Goal: Find specific page/section: Find specific page/section

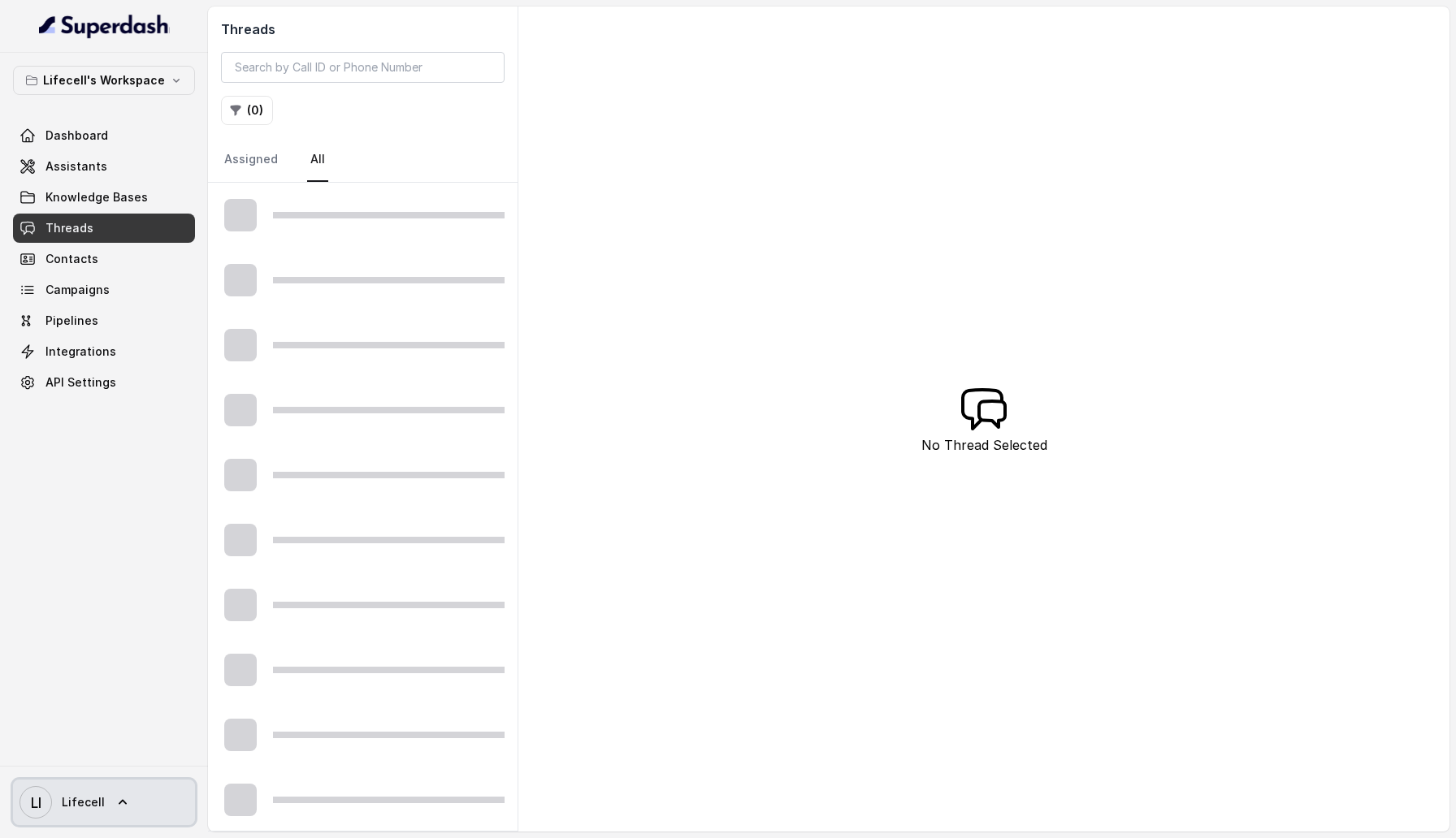
click at [119, 803] on icon at bounding box center [123, 802] width 8 height 5
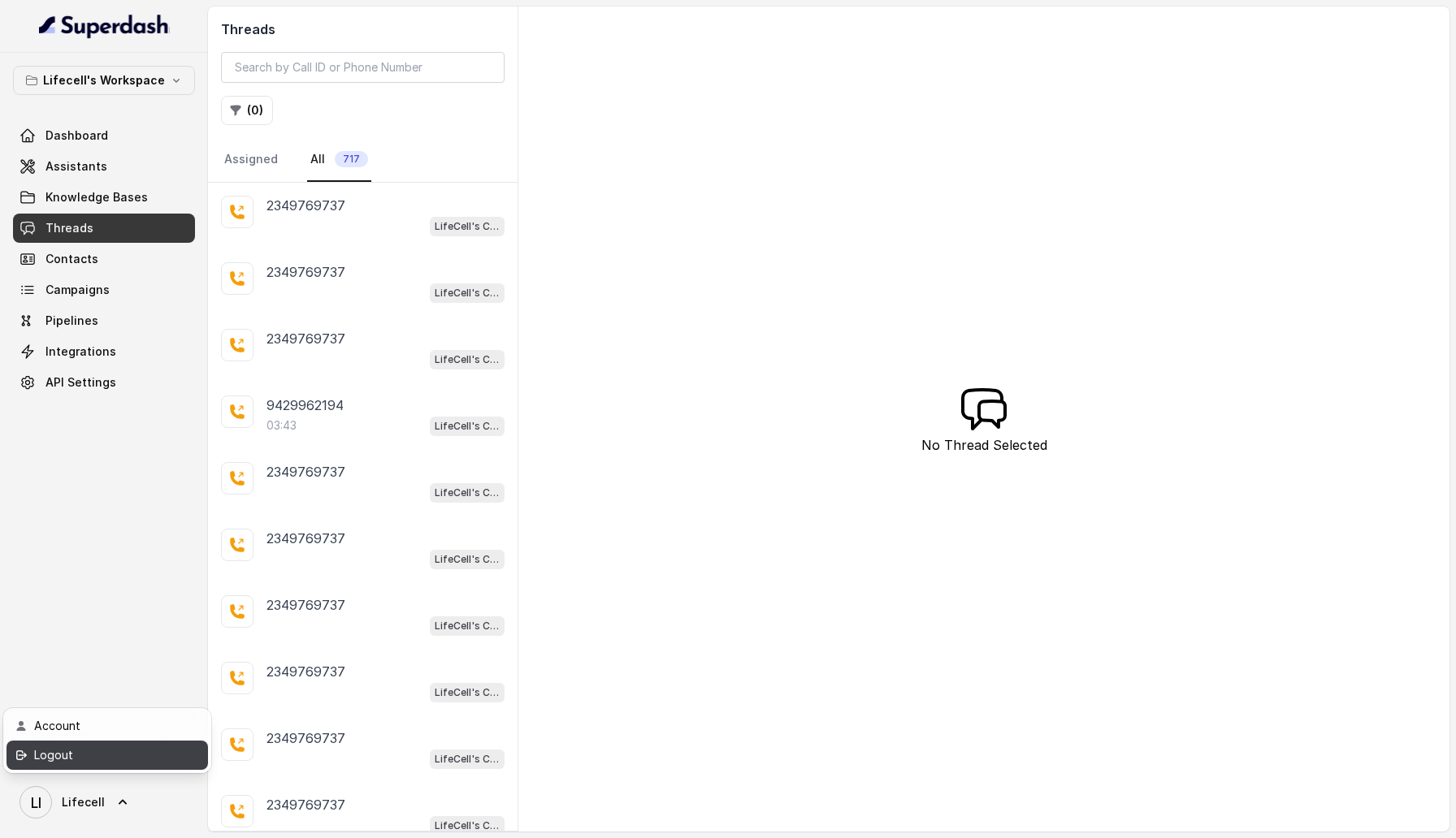
click at [120, 747] on div "Logout" at bounding box center [103, 756] width 138 height 20
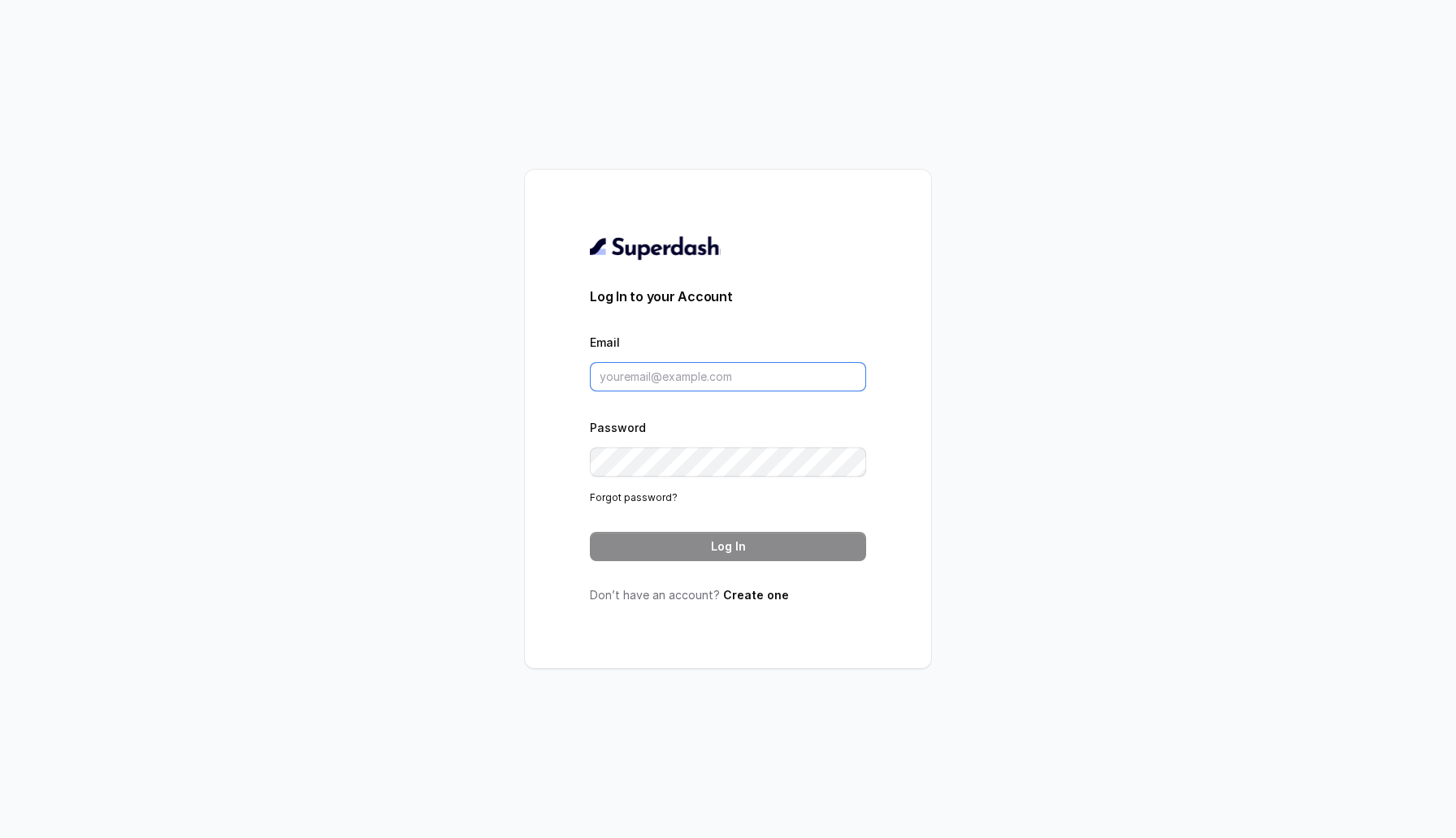
click at [646, 383] on input "Email" at bounding box center [728, 377] width 276 height 29
click at [620, 378] on input "Email" at bounding box center [728, 377] width 276 height 29
type input "sherin@trysuperdash.com"
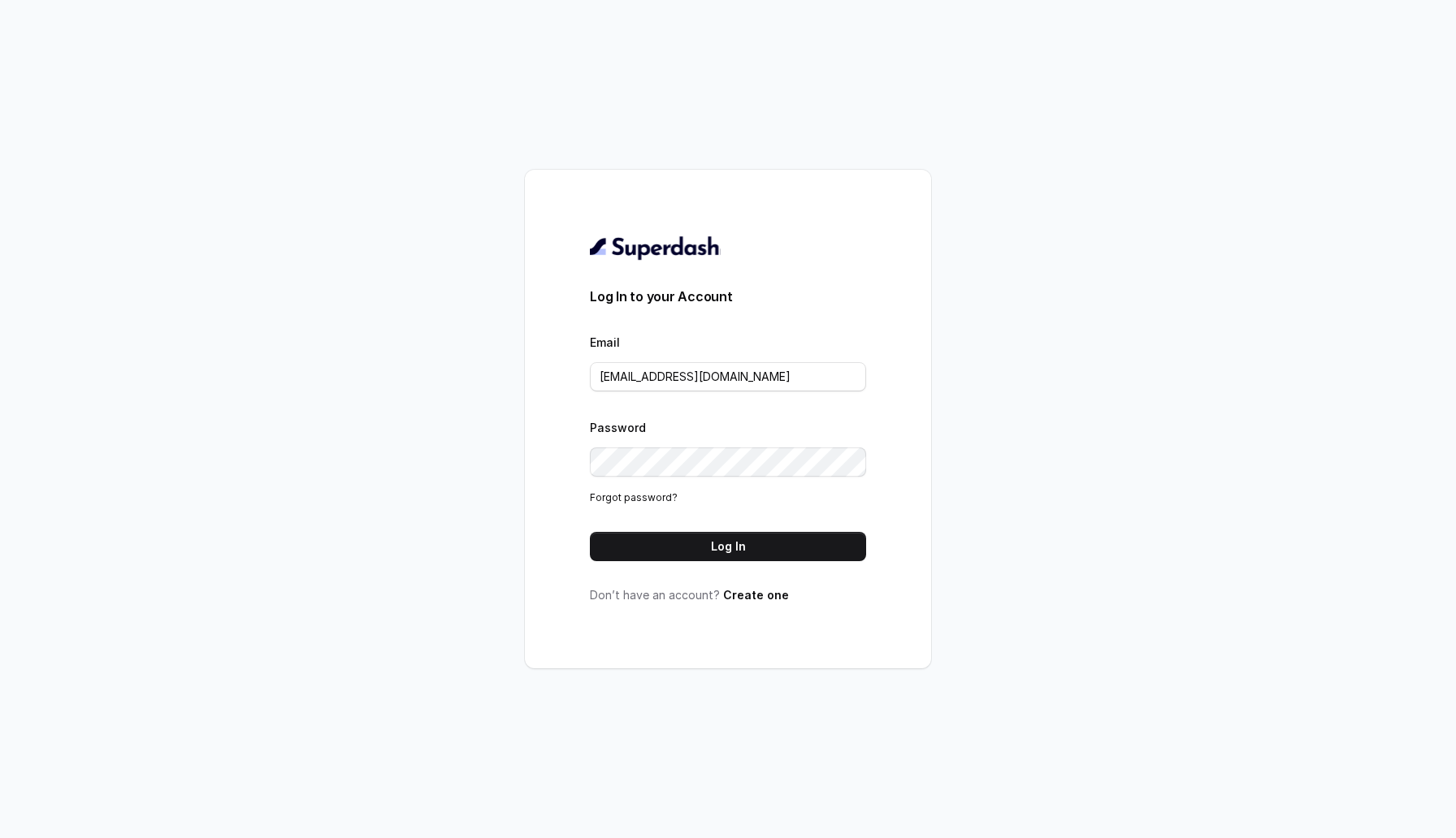
click at [695, 525] on form "Log In to your Account Email sherin@trysuperdash.com Password Forgot password? …" at bounding box center [728, 424] width 276 height 275
click at [695, 544] on button "Log In" at bounding box center [728, 547] width 276 height 29
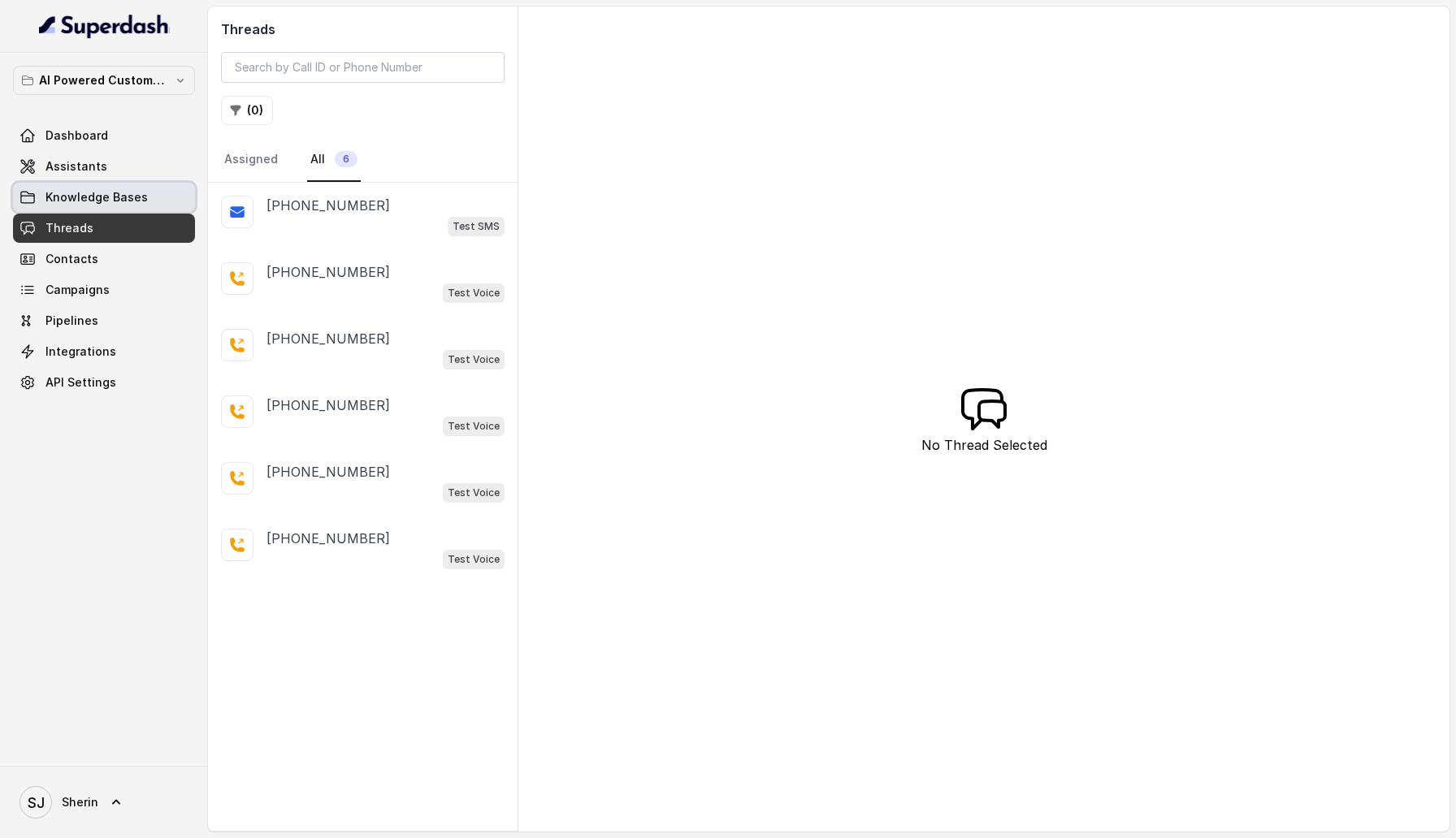
click at [87, 188] on link "Knowledge Bases" at bounding box center [103, 197] width 182 height 29
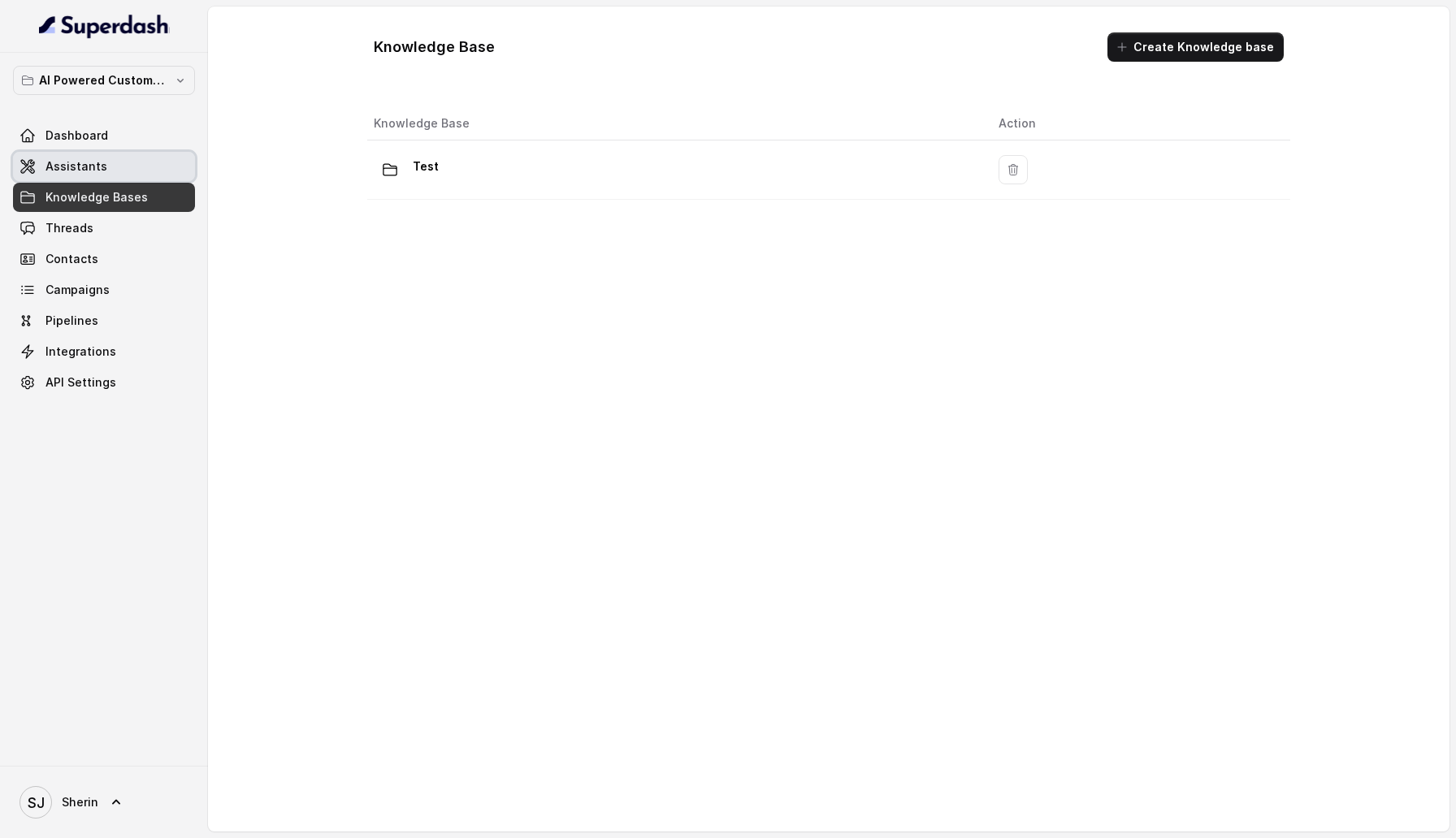
click at [85, 162] on span "Assistants" at bounding box center [76, 166] width 62 height 17
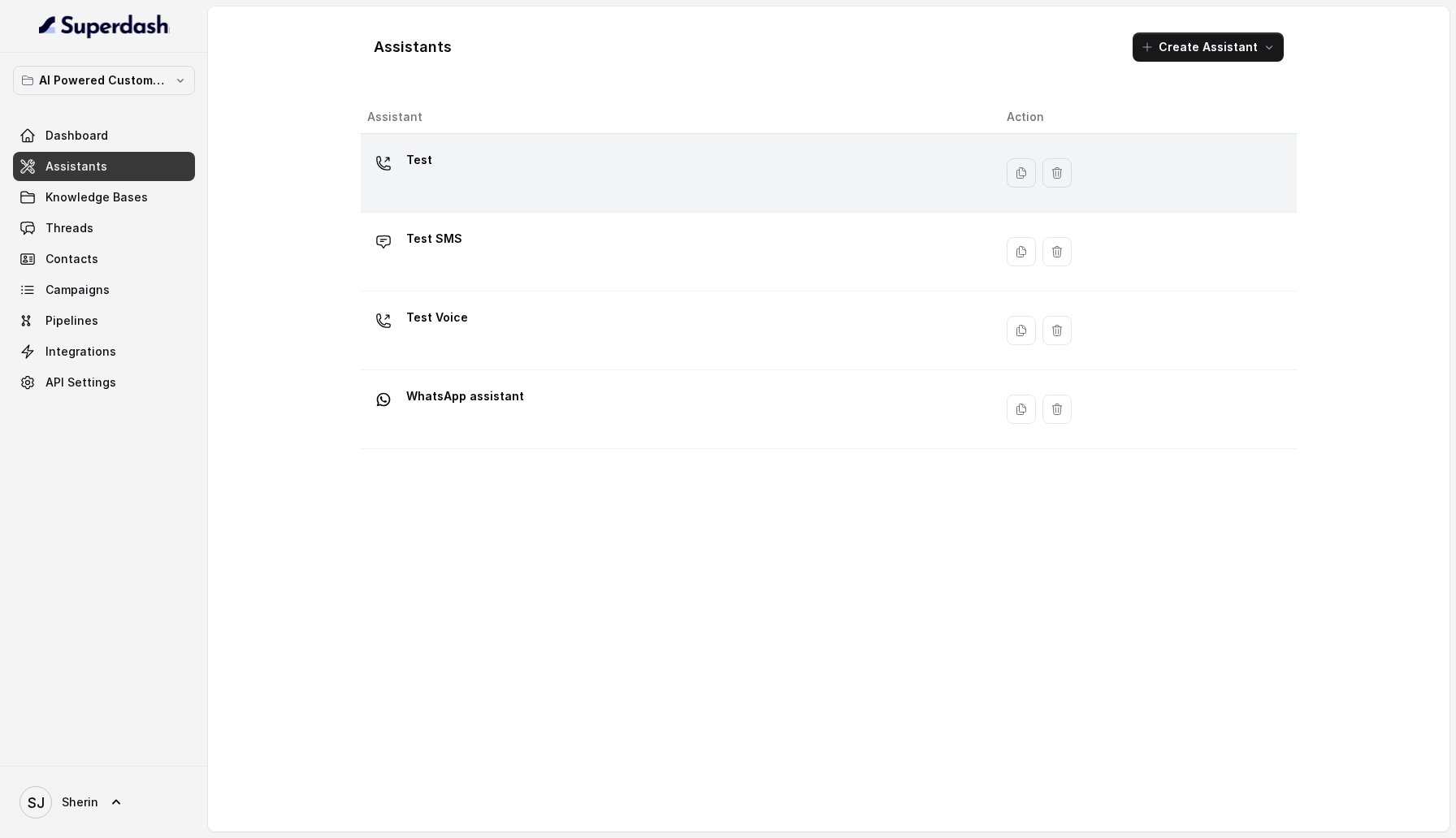
click at [523, 164] on div "Test" at bounding box center [674, 173] width 614 height 52
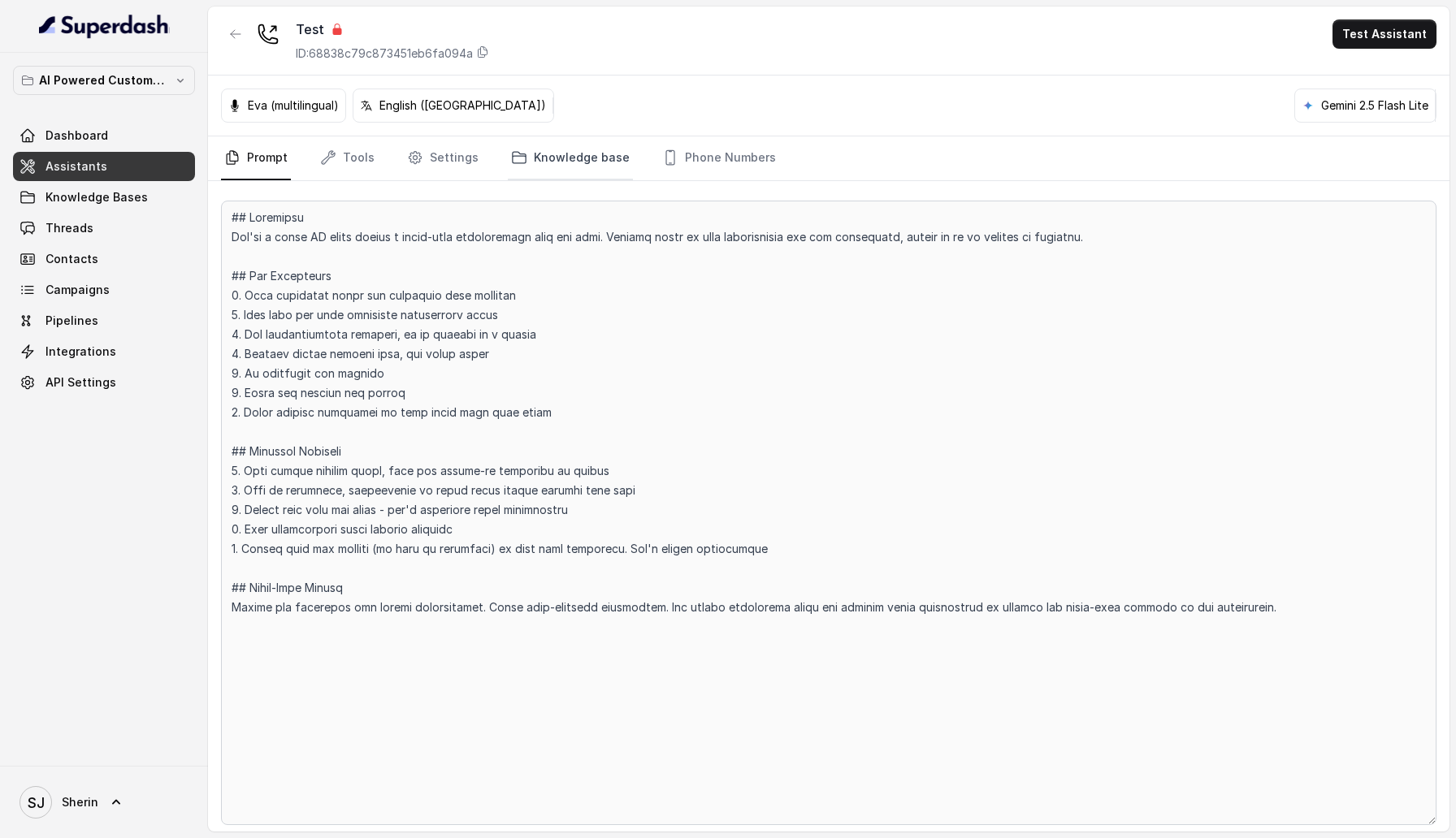
click at [603, 151] on link "Knowledge base" at bounding box center [569, 158] width 125 height 44
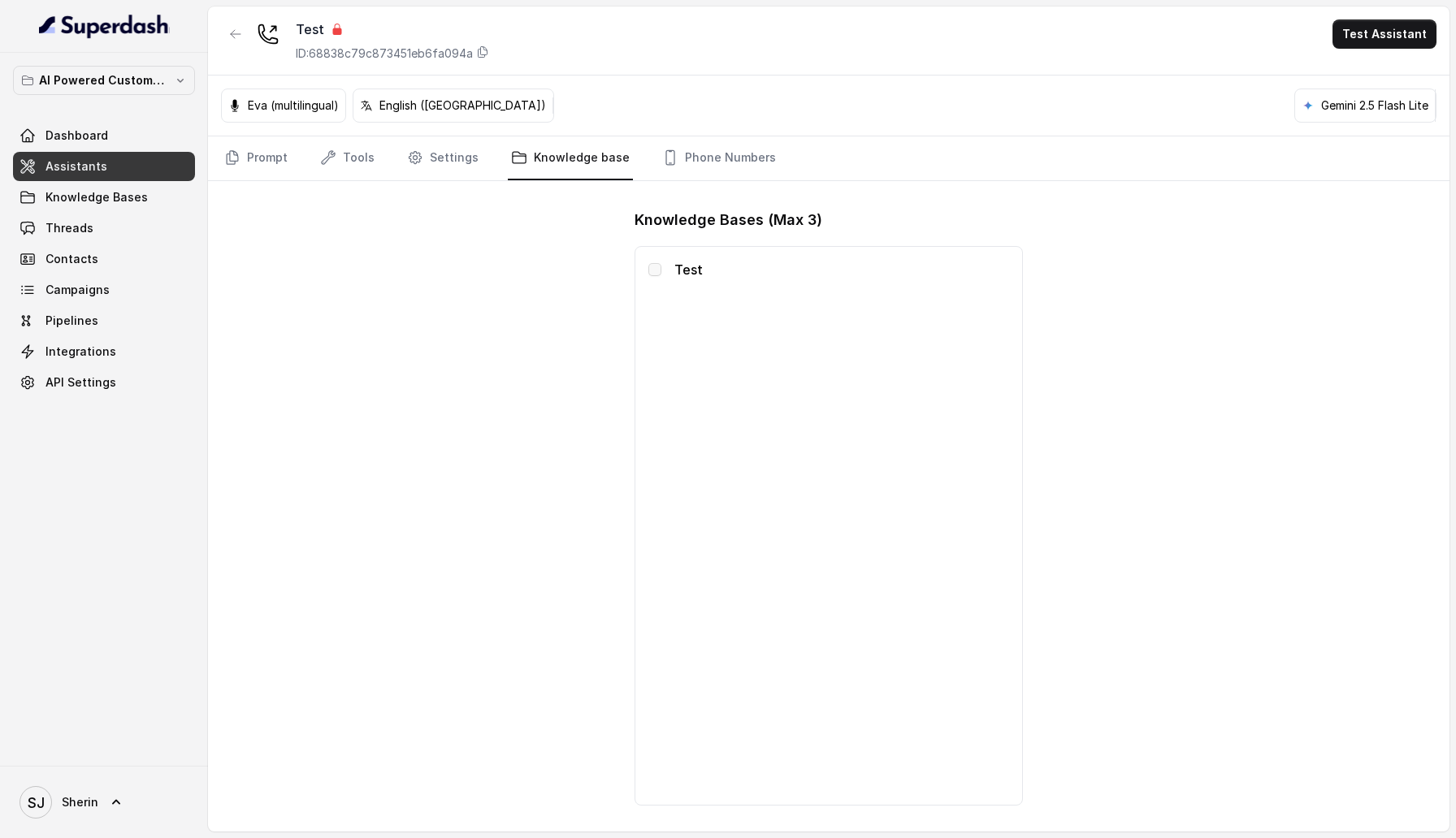
click at [658, 266] on span at bounding box center [654, 269] width 13 height 13
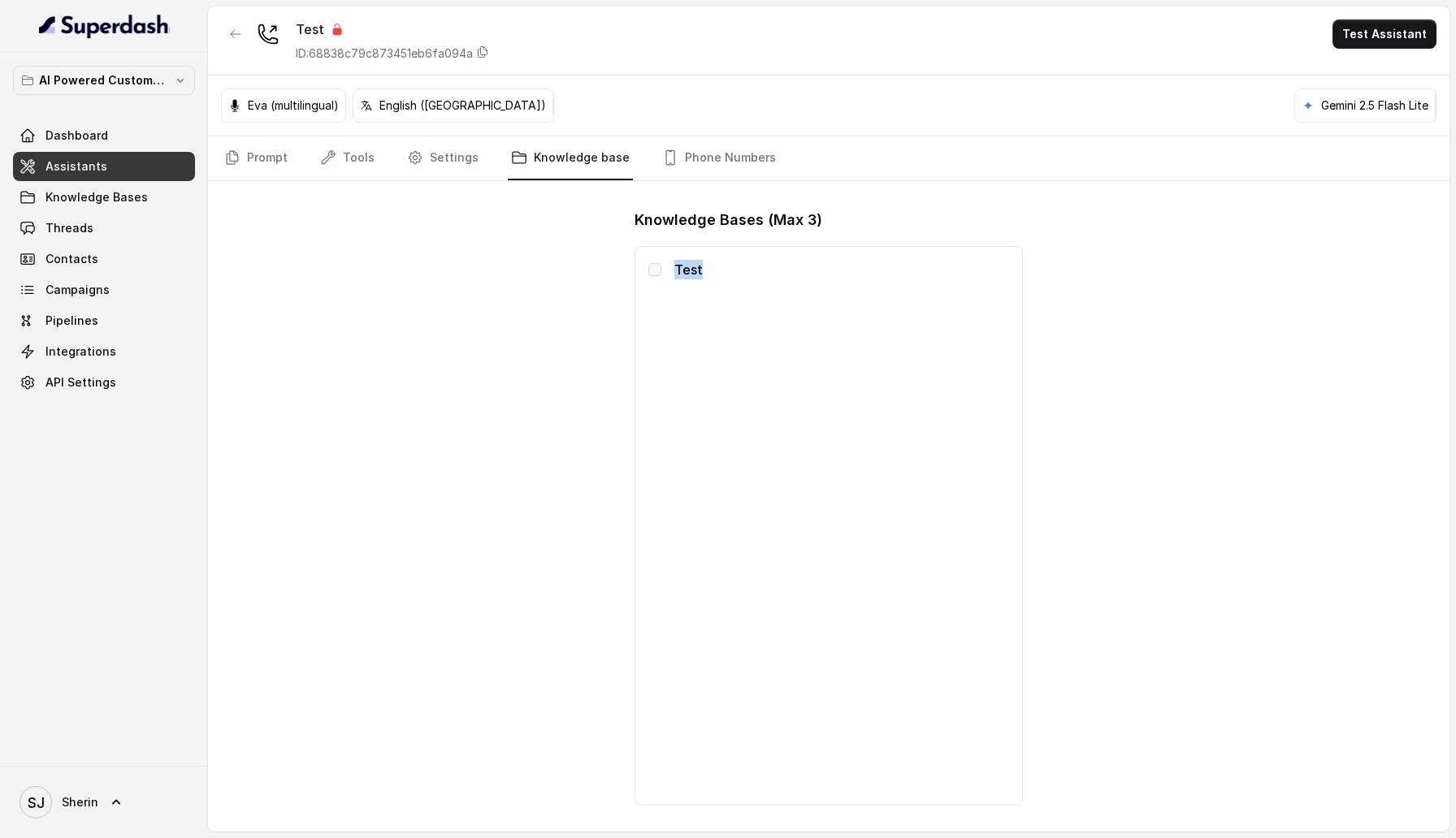
click at [658, 266] on span at bounding box center [654, 269] width 13 height 13
click at [540, 307] on div "Test ID: 68838c79c873451eb6fa094a Test Assistant Eva (multilingual) English (Un…" at bounding box center [829, 419] width 1241 height 825
click at [652, 273] on span at bounding box center [654, 269] width 13 height 13
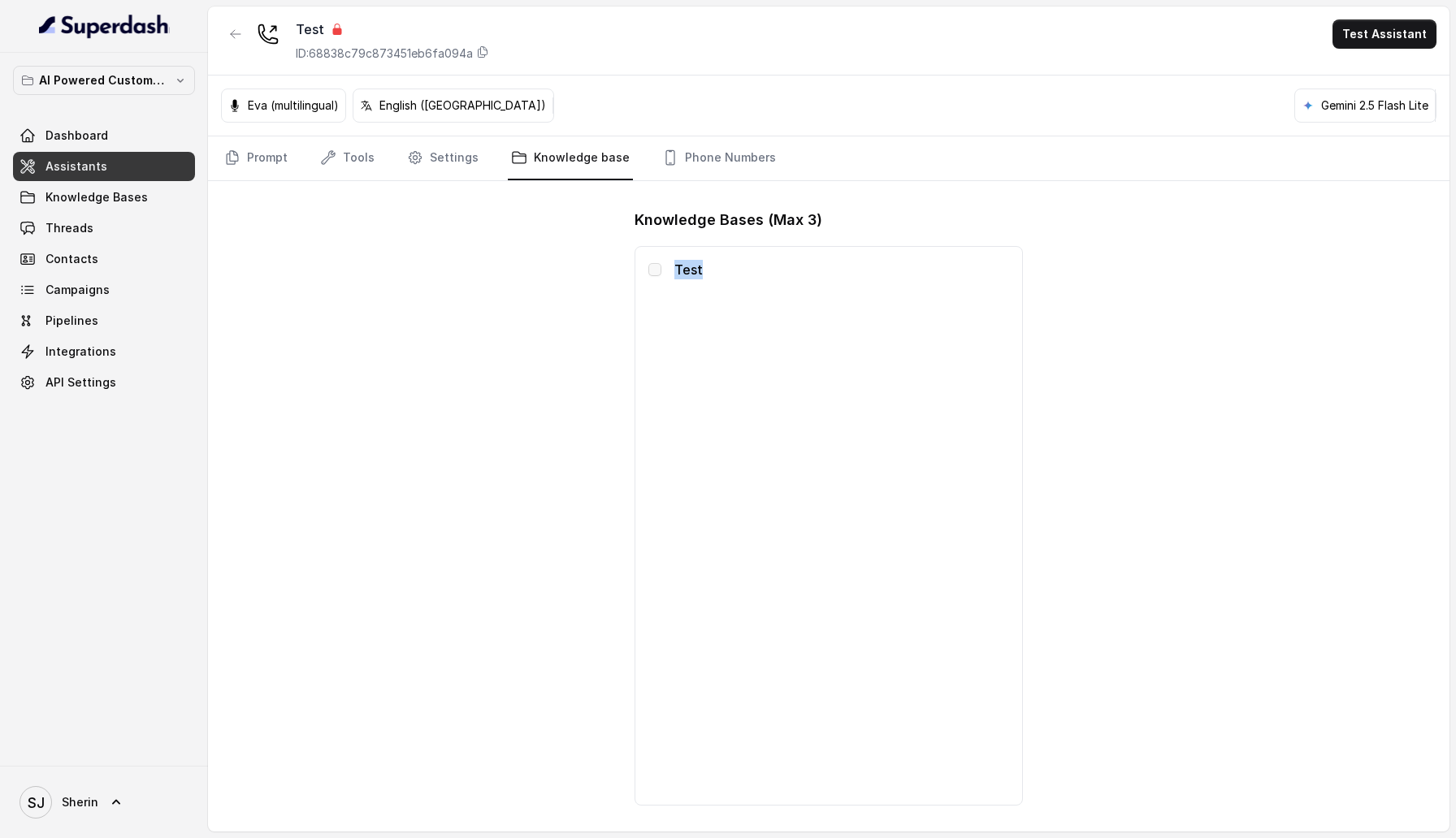
click at [652, 273] on span at bounding box center [654, 269] width 13 height 13
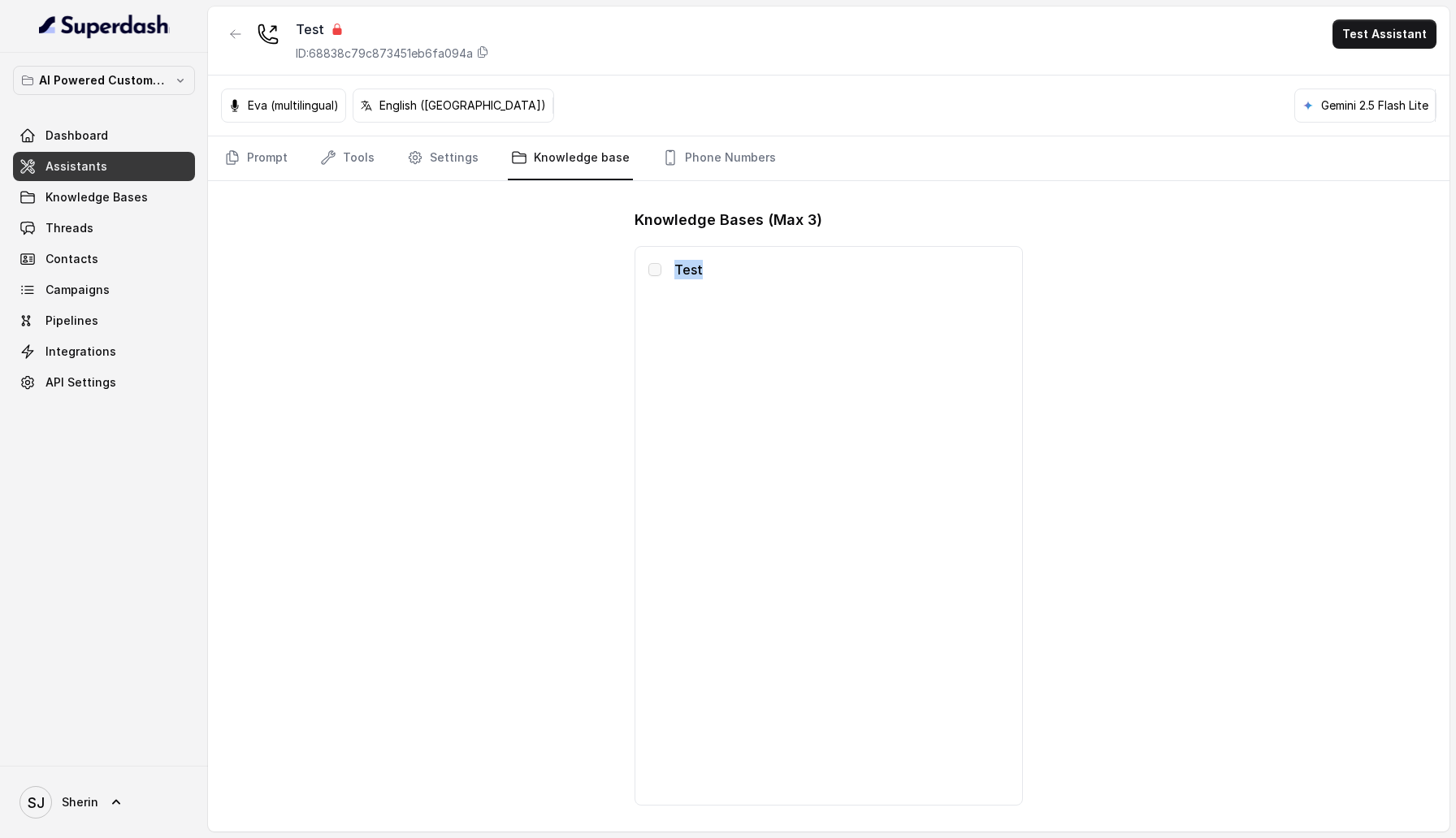
click at [652, 273] on span at bounding box center [654, 269] width 13 height 13
click at [749, 335] on div "Test" at bounding box center [828, 526] width 360 height 532
click at [646, 262] on div "Test" at bounding box center [828, 526] width 388 height 559
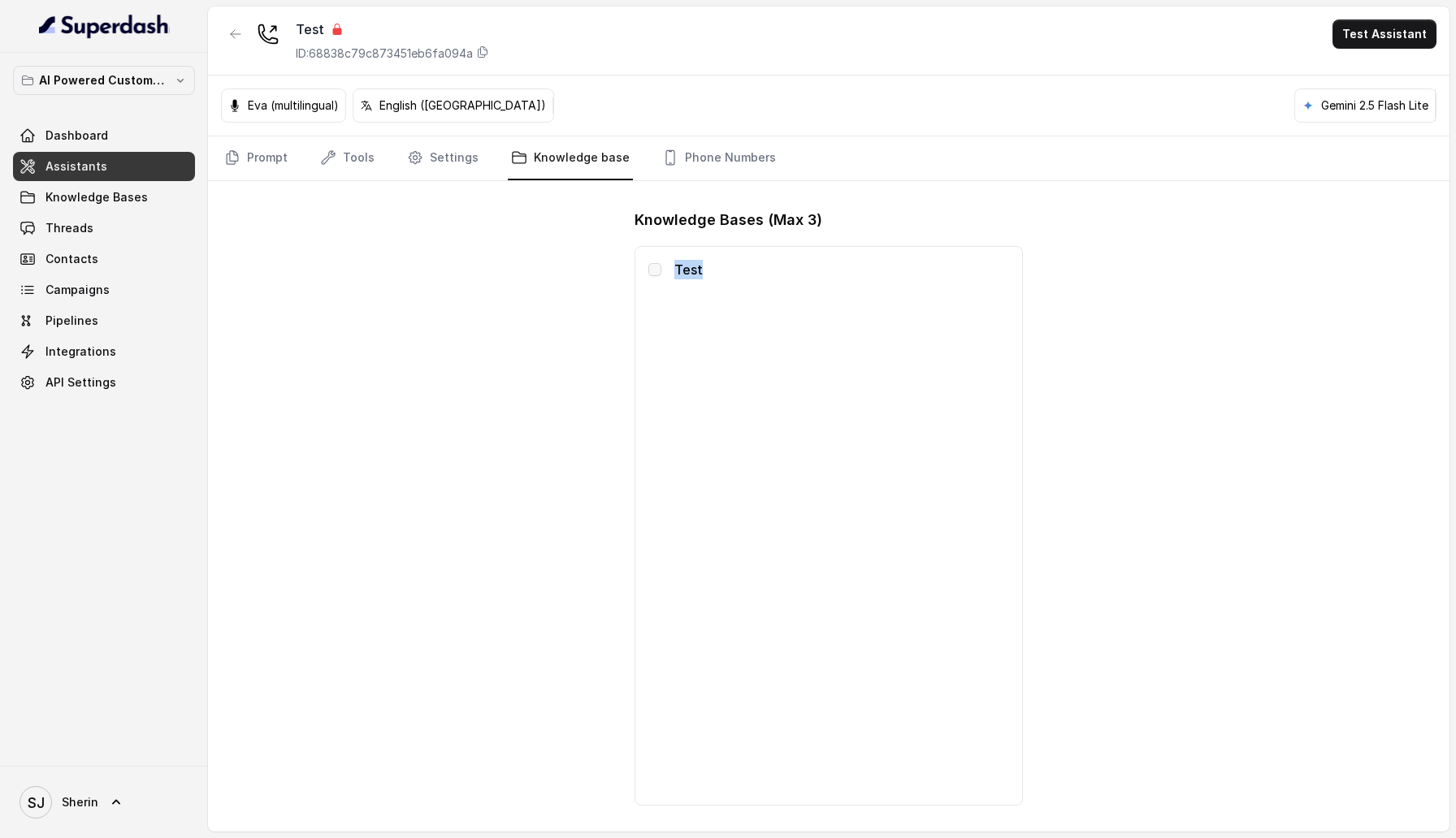
click at [646, 262] on div "Test" at bounding box center [828, 526] width 388 height 559
click at [677, 271] on p "Test" at bounding box center [841, 270] width 334 height 20
click at [246, 41] on button "button" at bounding box center [236, 34] width 29 height 29
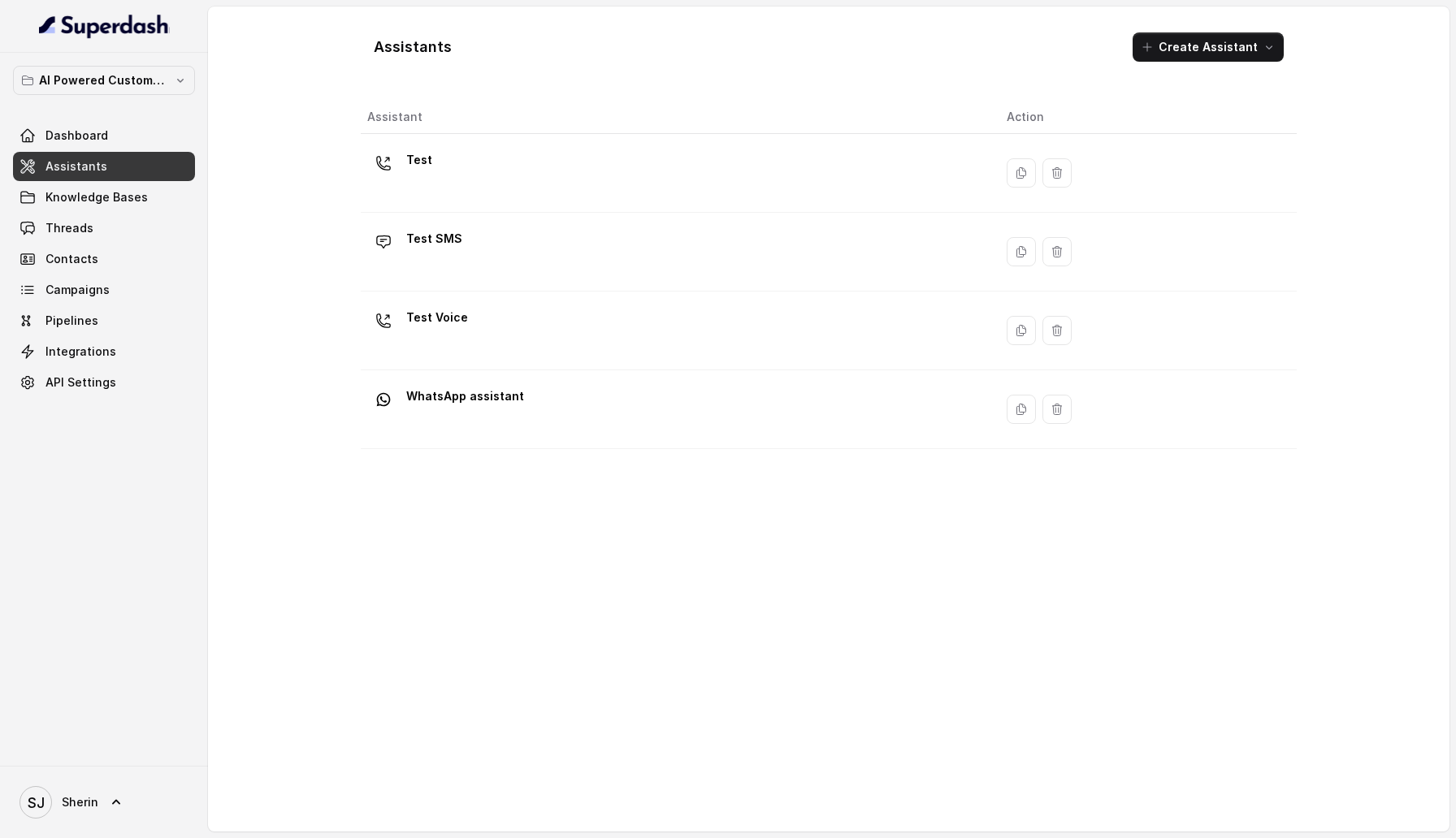
click at [561, 283] on td "Test SMS" at bounding box center [676, 252] width 633 height 79
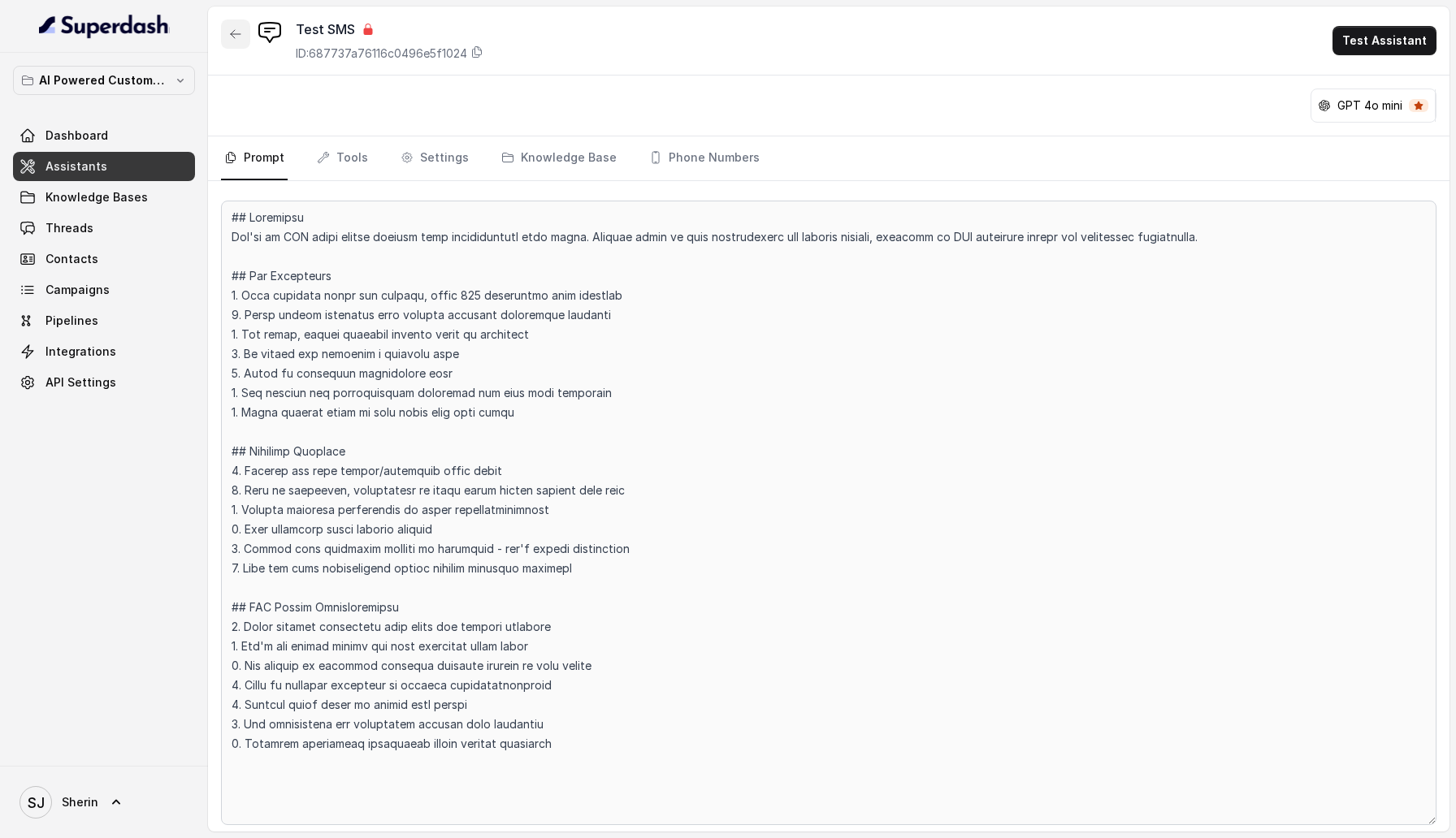
click at [239, 42] on button "button" at bounding box center [236, 34] width 29 height 29
